Goal: Use online tool/utility: Utilize a website feature to perform a specific function

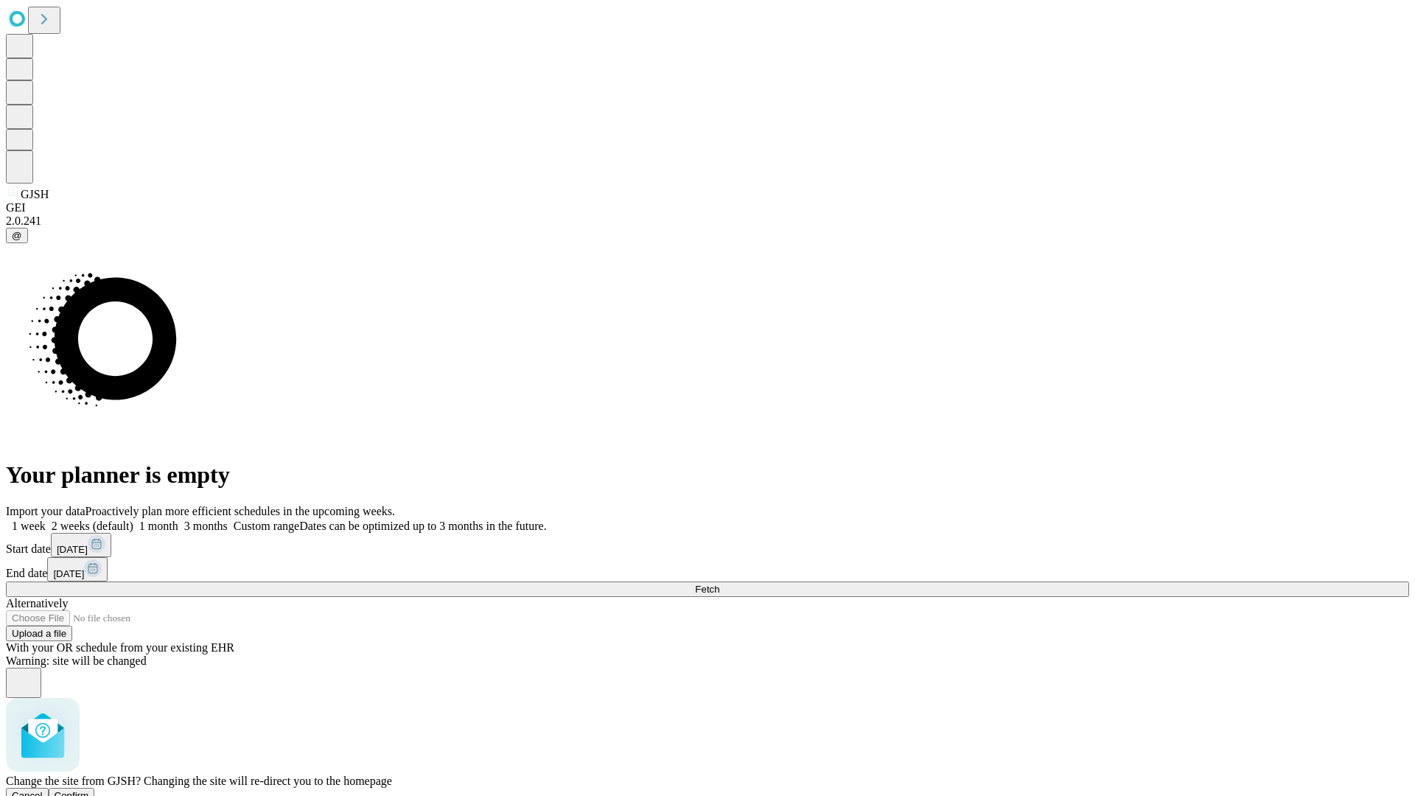
click at [89, 790] on span "Confirm" at bounding box center [72, 795] width 35 height 11
click at [133, 520] on label "2 weeks (default)" at bounding box center [90, 526] width 88 height 13
click at [719, 584] on span "Fetch" at bounding box center [707, 589] width 24 height 11
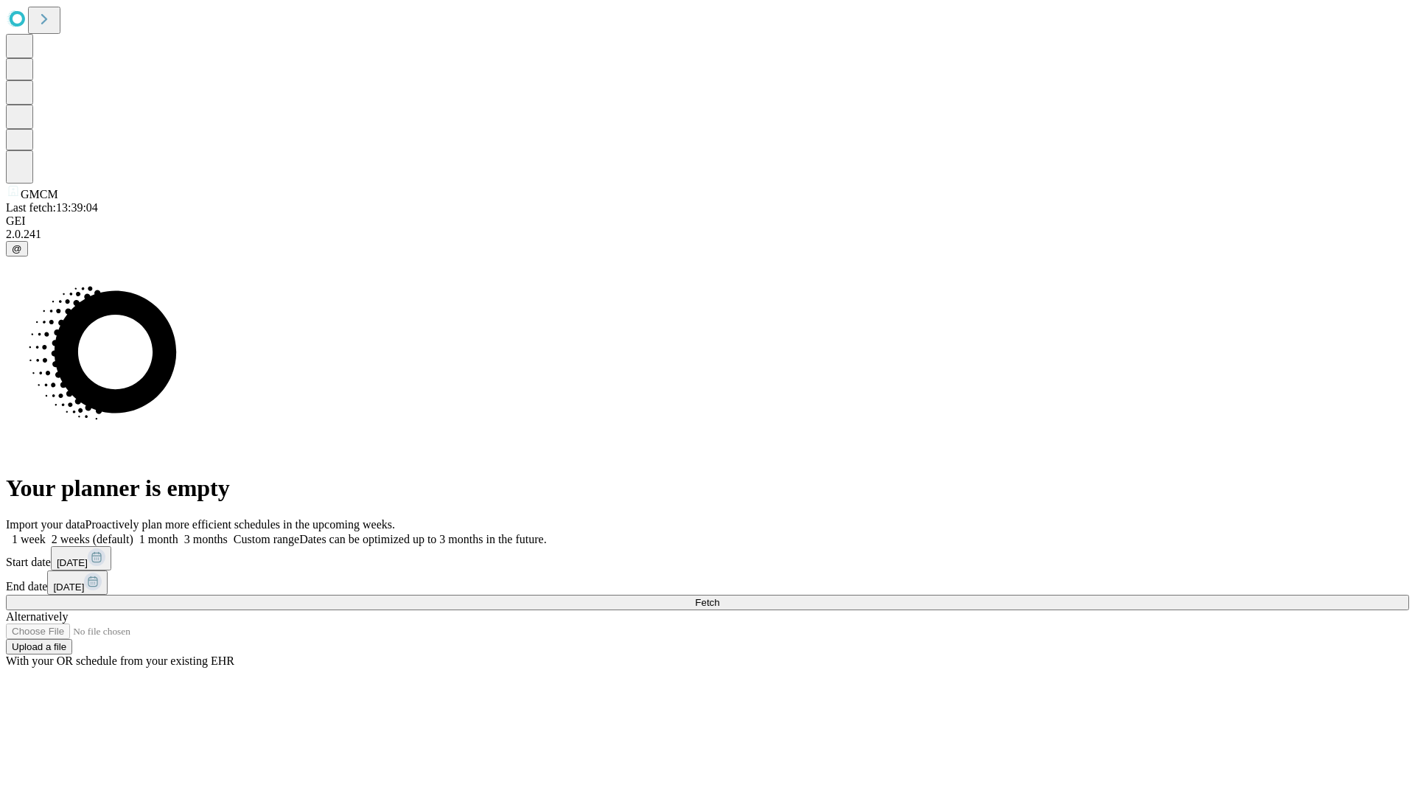
click at [133, 533] on label "2 weeks (default)" at bounding box center [90, 539] width 88 height 13
click at [719, 597] on span "Fetch" at bounding box center [707, 602] width 24 height 11
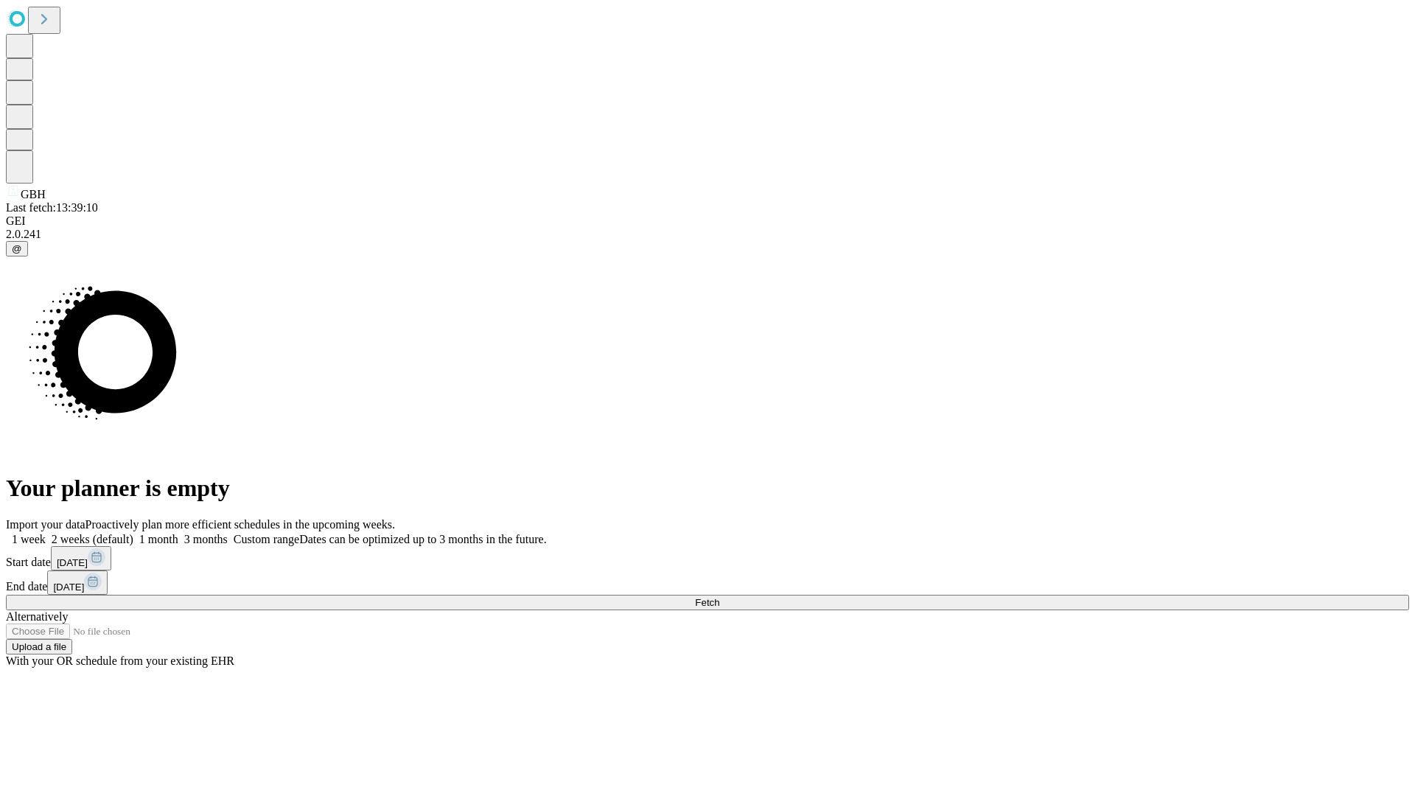
click at [133, 533] on label "2 weeks (default)" at bounding box center [90, 539] width 88 height 13
click at [719, 597] on span "Fetch" at bounding box center [707, 602] width 24 height 11
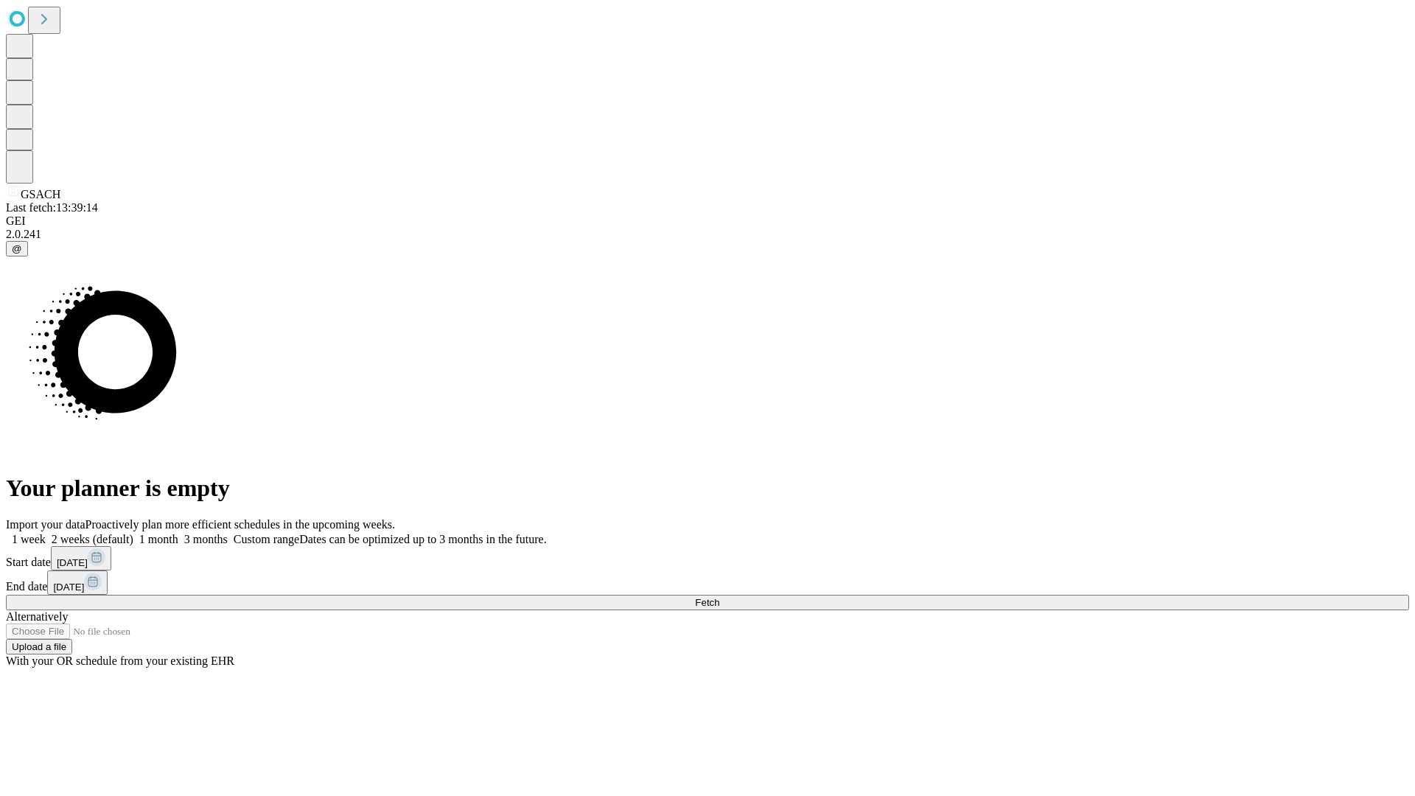
click at [133, 533] on label "2 weeks (default)" at bounding box center [90, 539] width 88 height 13
click at [719, 597] on span "Fetch" at bounding box center [707, 602] width 24 height 11
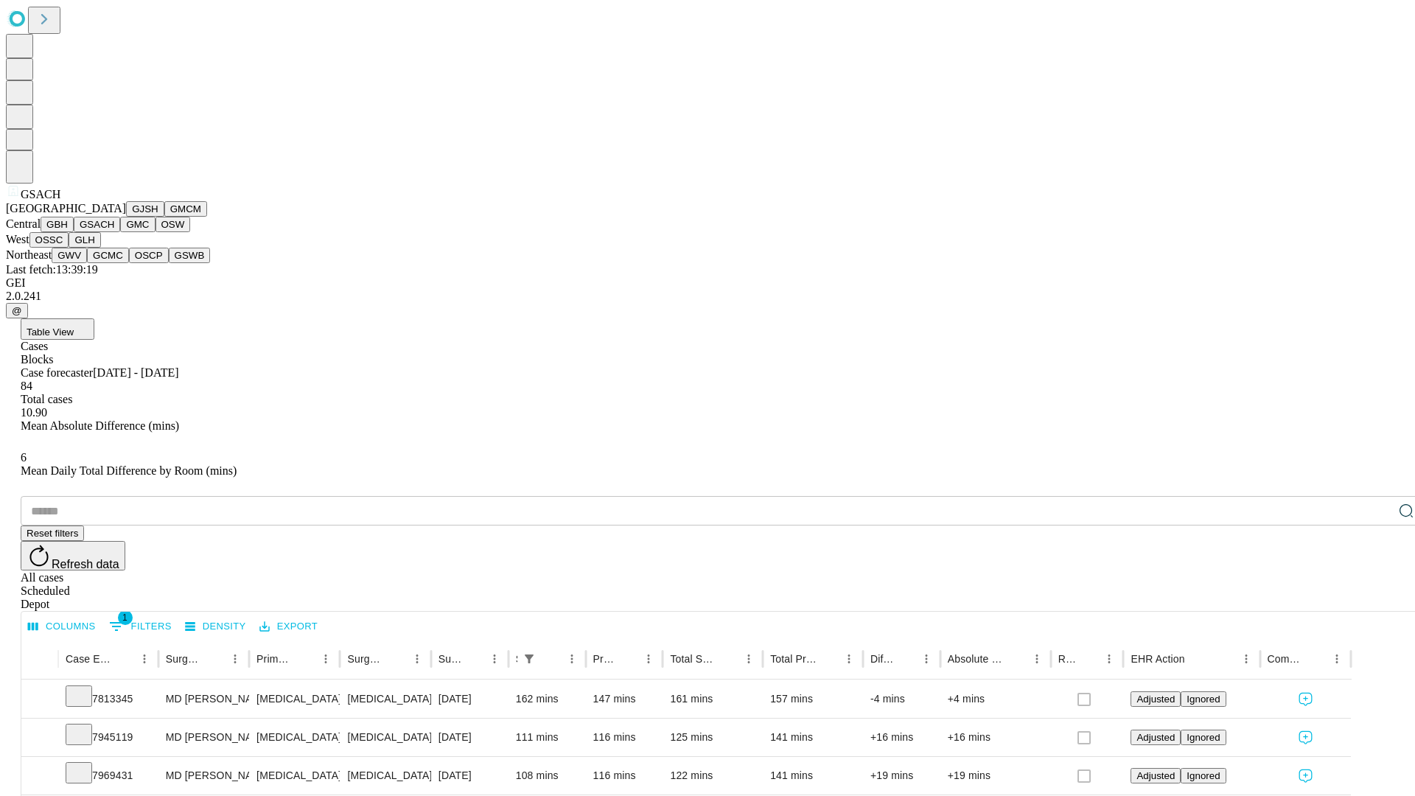
click at [120, 232] on button "GMC" at bounding box center [137, 224] width 35 height 15
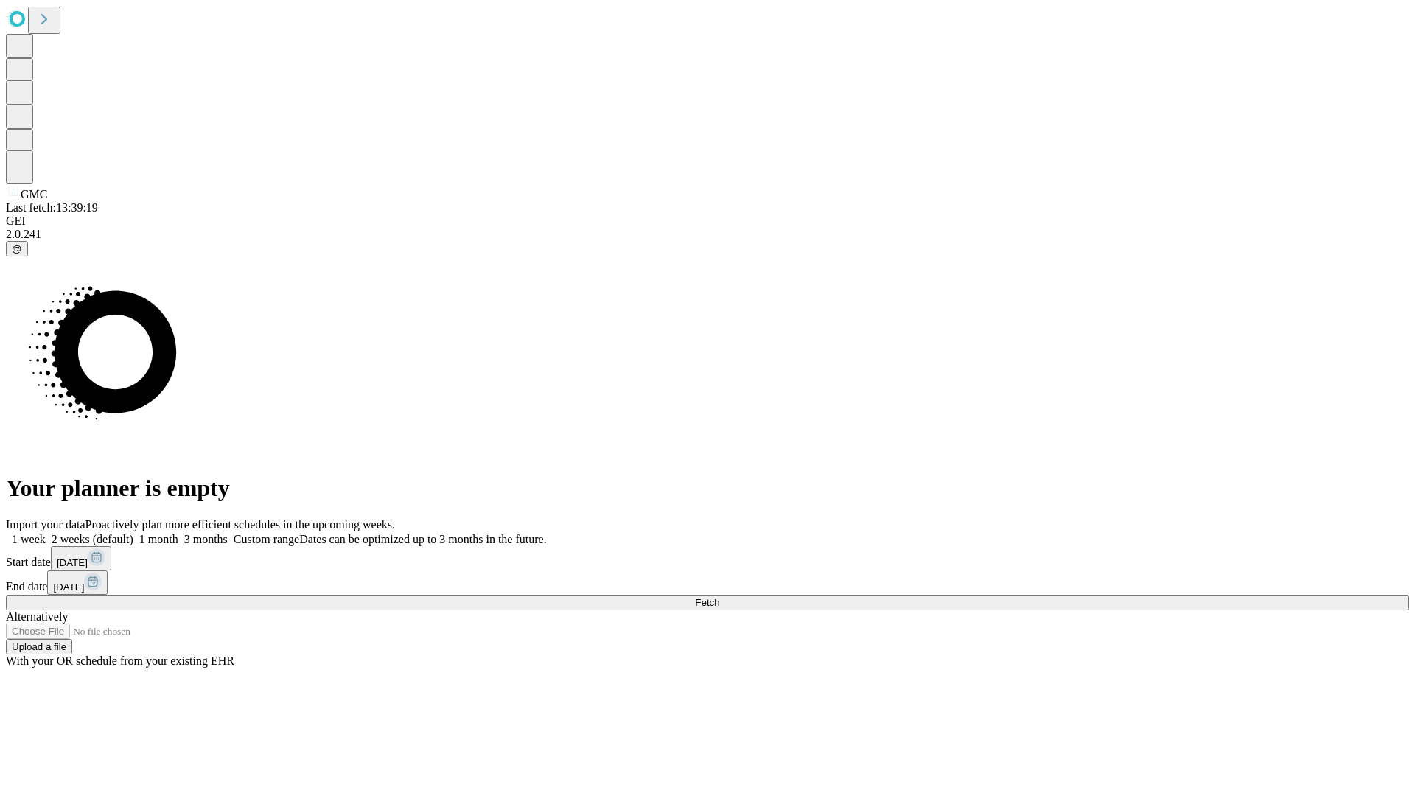
click at [133, 533] on label "2 weeks (default)" at bounding box center [90, 539] width 88 height 13
click at [719, 597] on span "Fetch" at bounding box center [707, 602] width 24 height 11
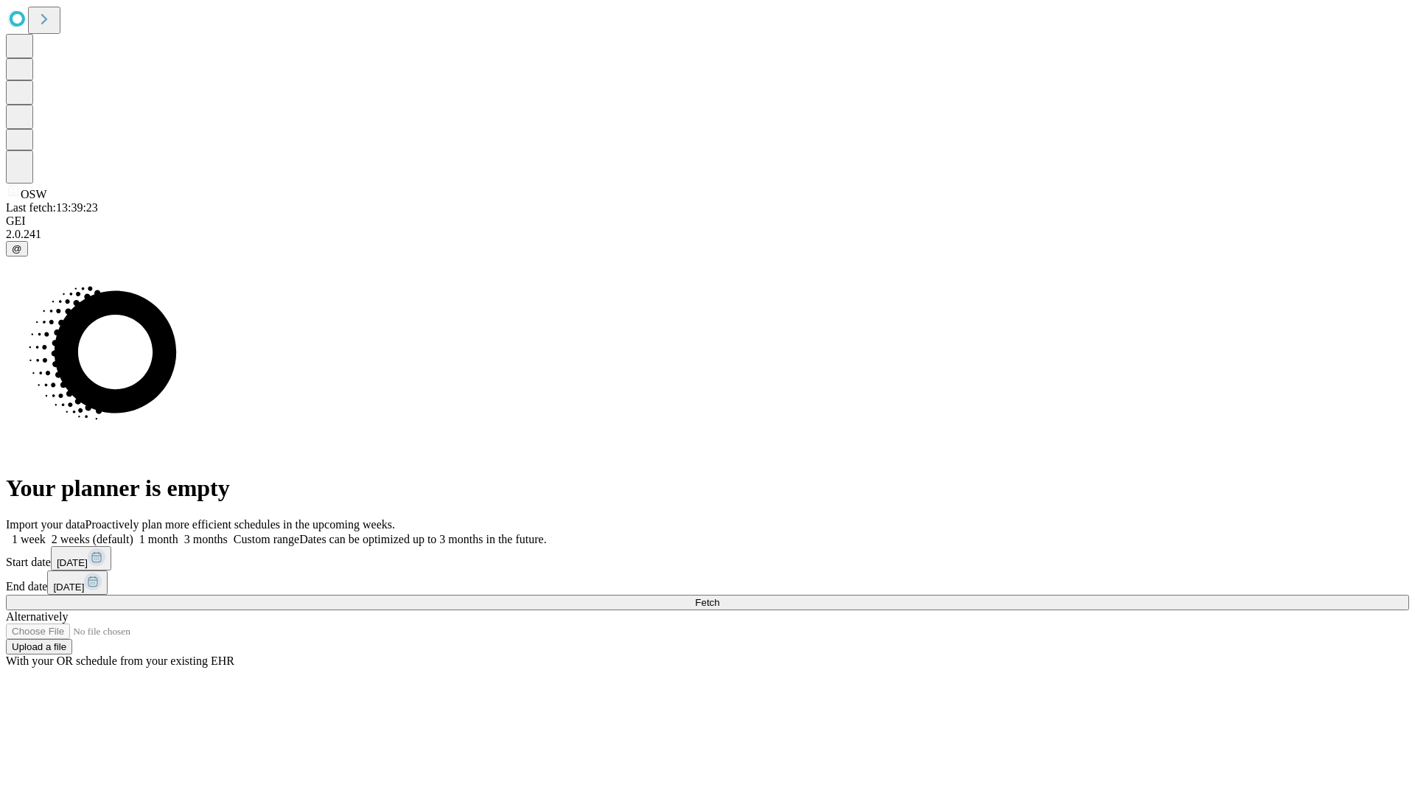
click at [133, 533] on label "2 weeks (default)" at bounding box center [90, 539] width 88 height 13
click at [719, 597] on span "Fetch" at bounding box center [707, 602] width 24 height 11
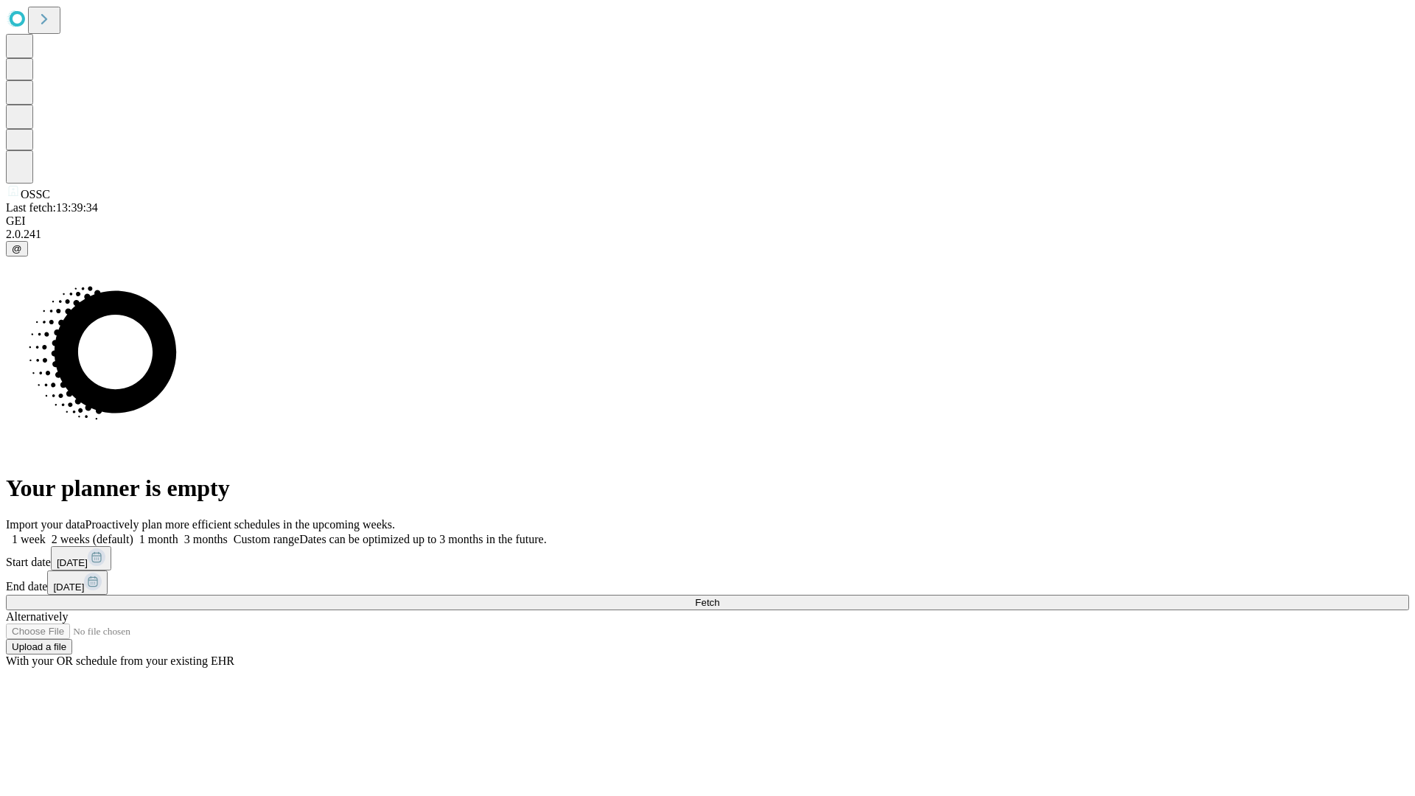
click at [133, 533] on label "2 weeks (default)" at bounding box center [90, 539] width 88 height 13
click at [719, 597] on span "Fetch" at bounding box center [707, 602] width 24 height 11
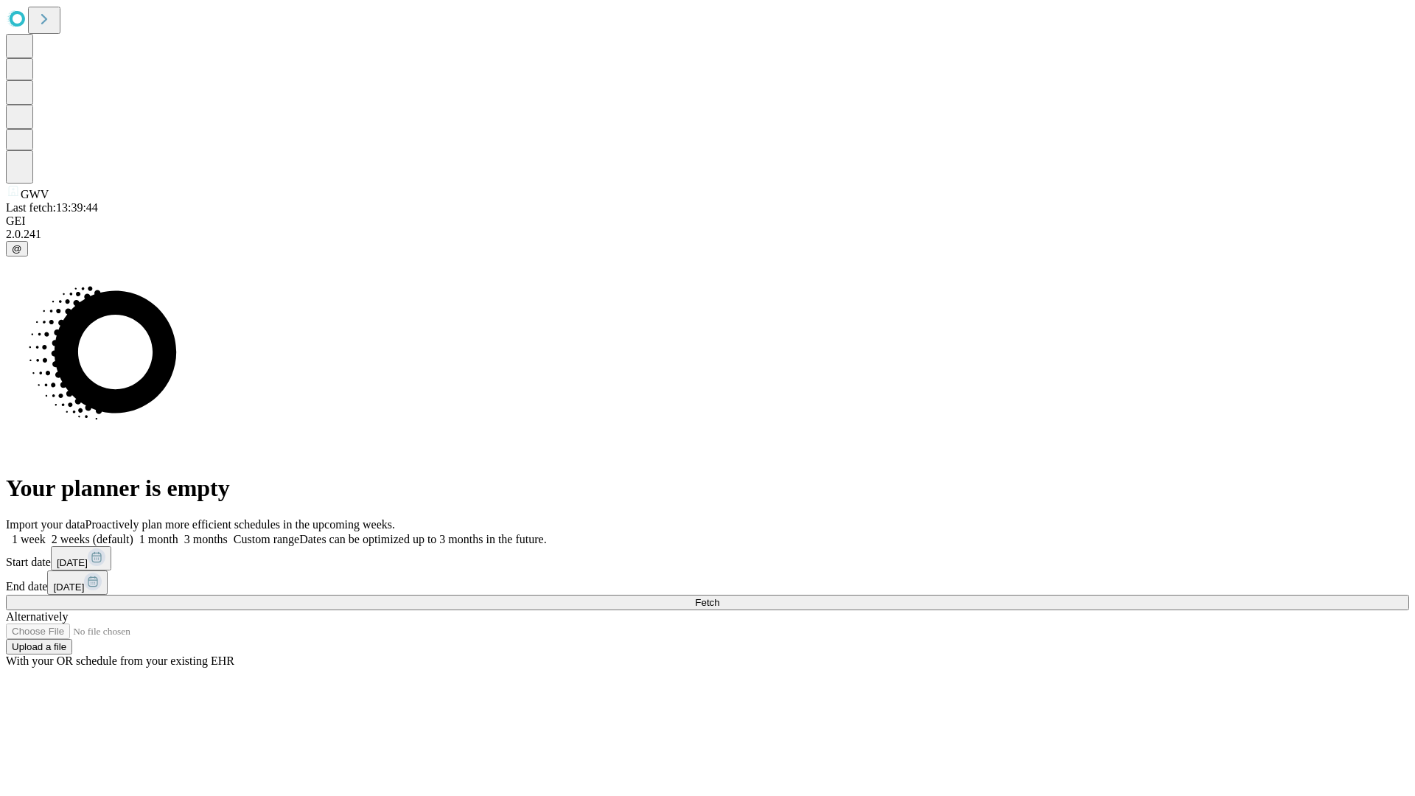
click at [133, 533] on label "2 weeks (default)" at bounding box center [90, 539] width 88 height 13
click at [719, 597] on span "Fetch" at bounding box center [707, 602] width 24 height 11
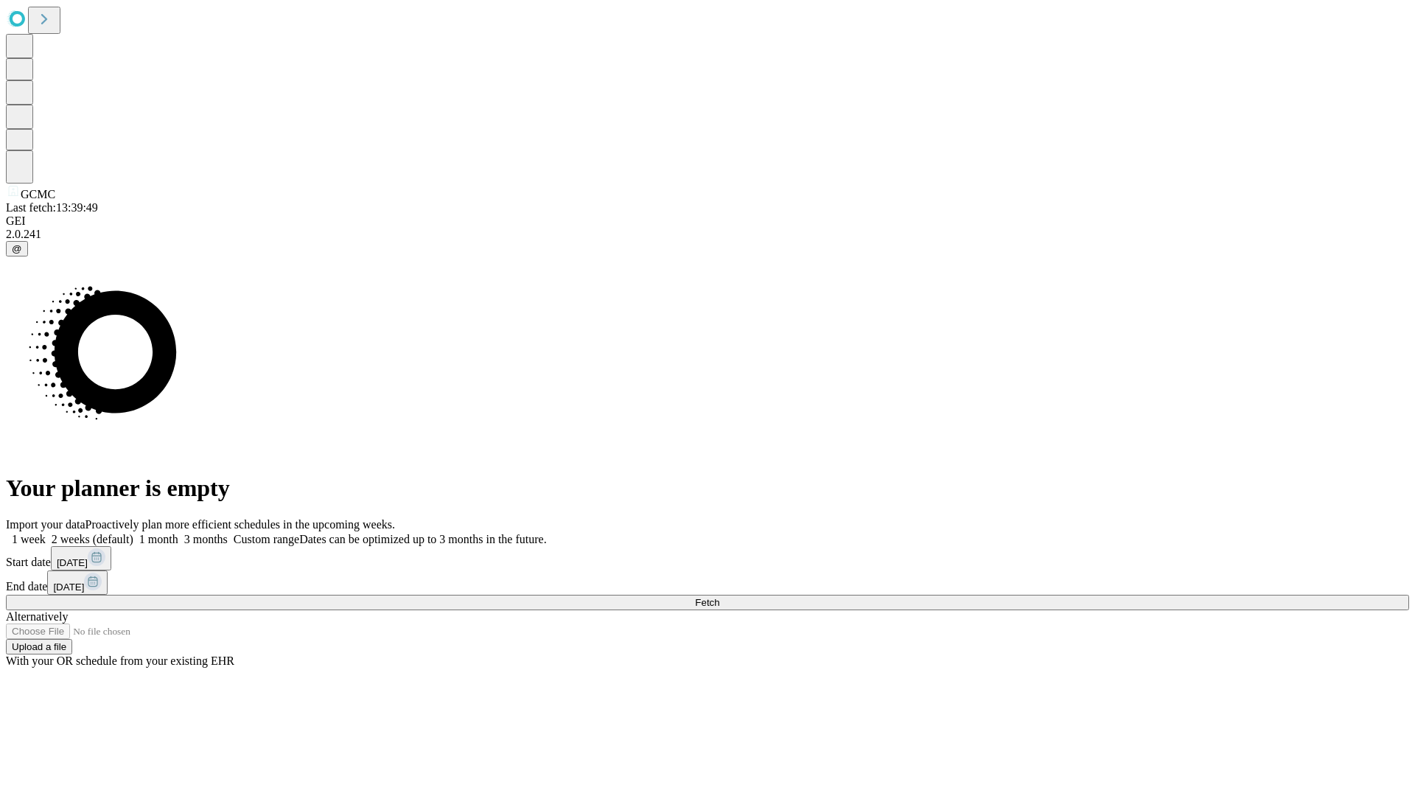
click at [133, 533] on label "2 weeks (default)" at bounding box center [90, 539] width 88 height 13
click at [719, 597] on span "Fetch" at bounding box center [707, 602] width 24 height 11
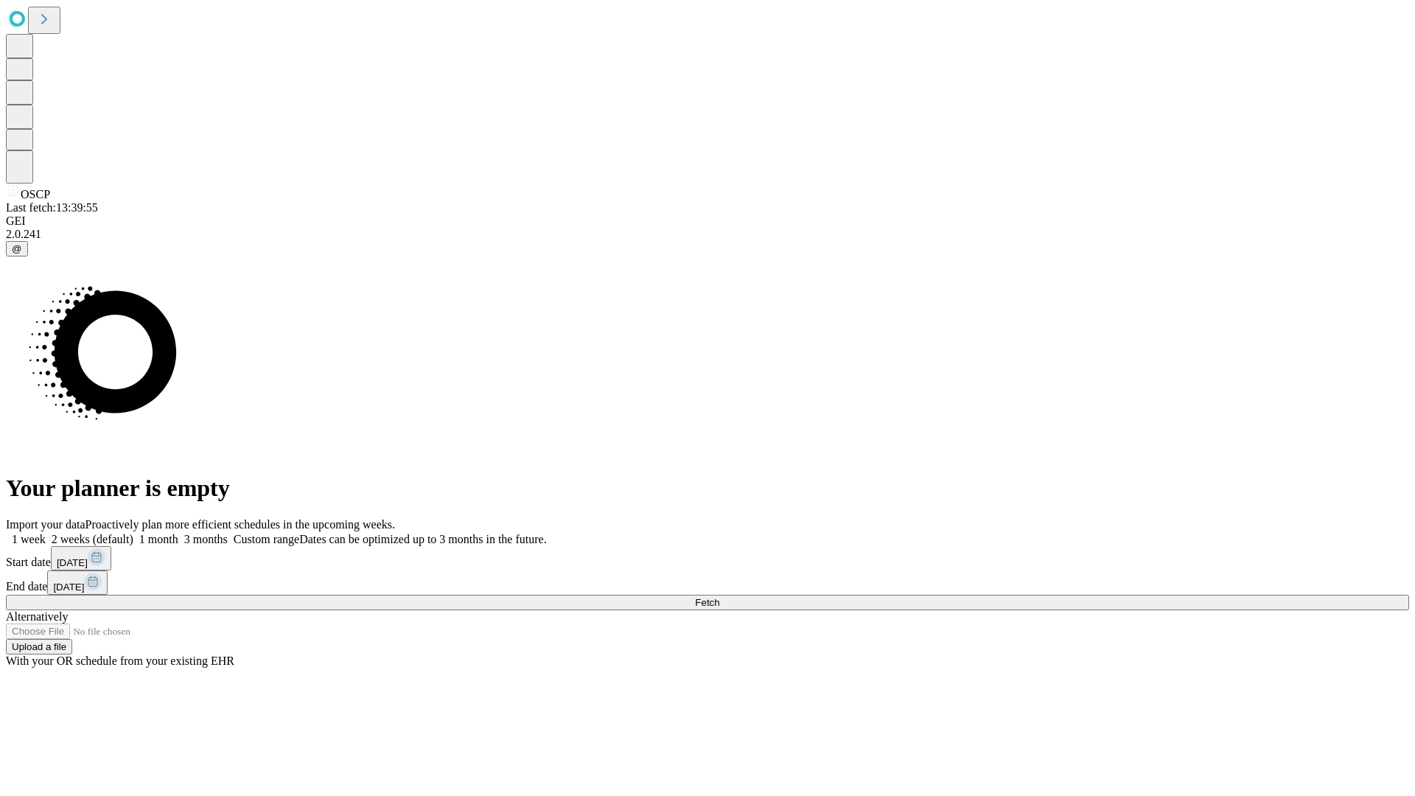
click at [719, 597] on span "Fetch" at bounding box center [707, 602] width 24 height 11
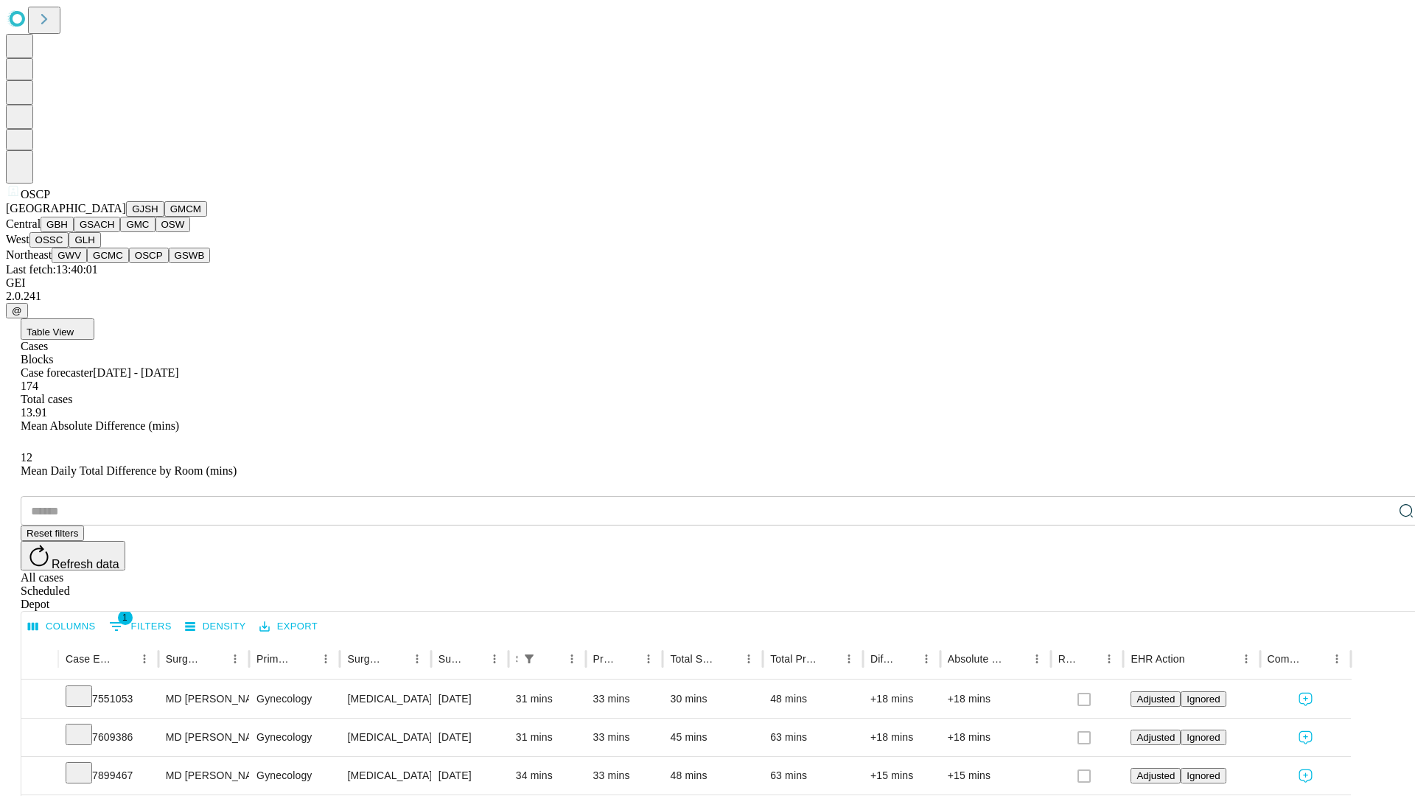
click at [169, 263] on button "GSWB" at bounding box center [190, 255] width 42 height 15
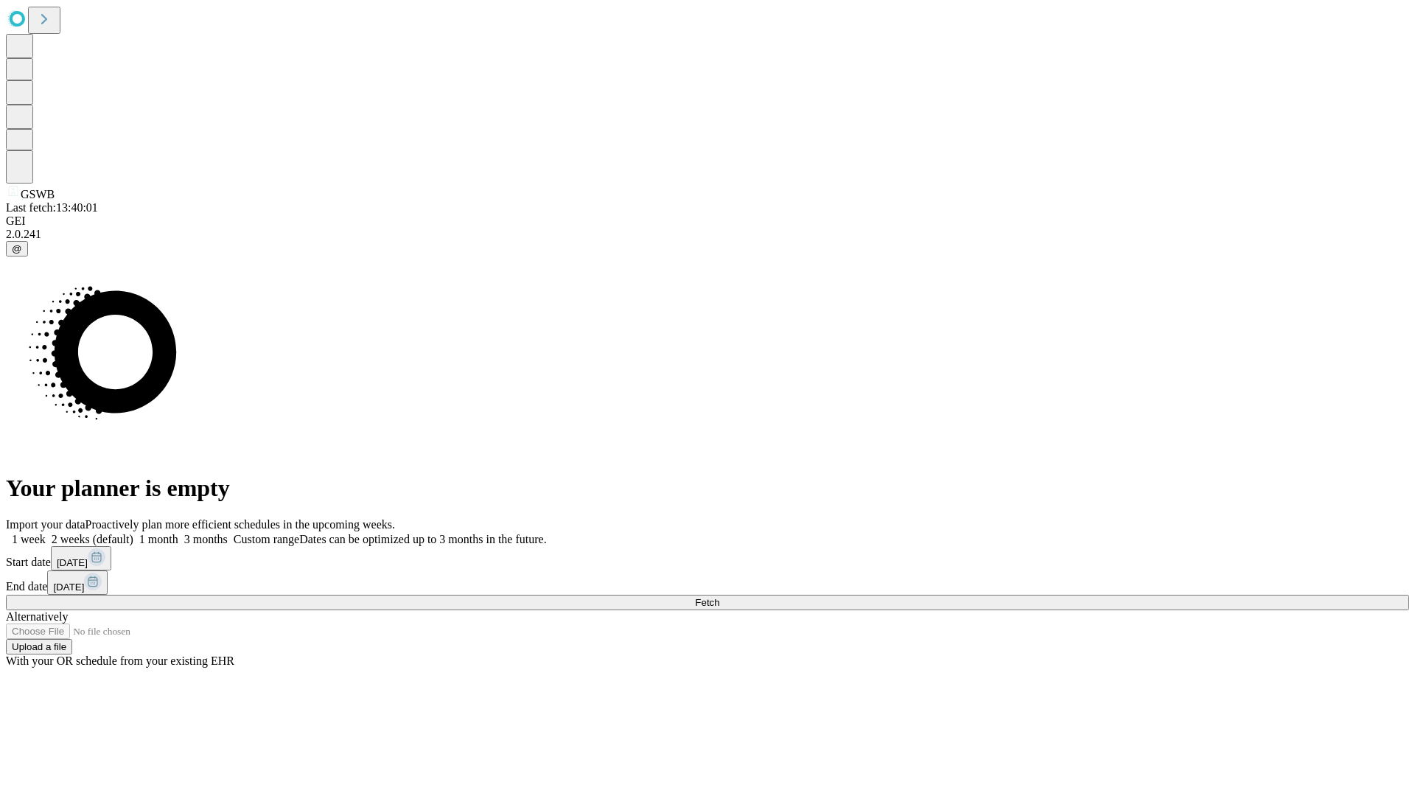
click at [133, 533] on label "2 weeks (default)" at bounding box center [90, 539] width 88 height 13
click at [719, 597] on span "Fetch" at bounding box center [707, 602] width 24 height 11
